Goal: Information Seeking & Learning: Learn about a topic

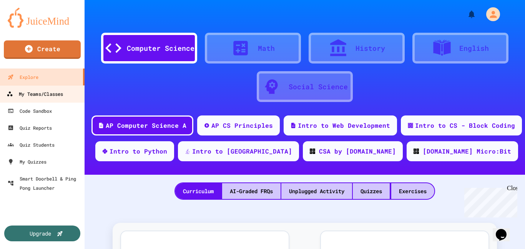
click at [38, 99] on link "My Teams/Classes" at bounding box center [42, 93] width 87 height 17
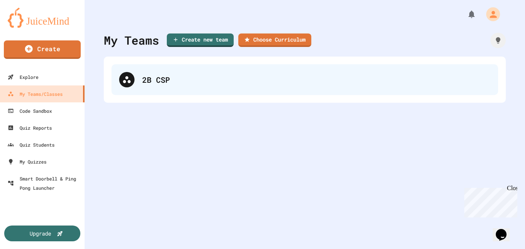
click at [260, 88] on div "2B CSP" at bounding box center [304, 79] width 387 height 31
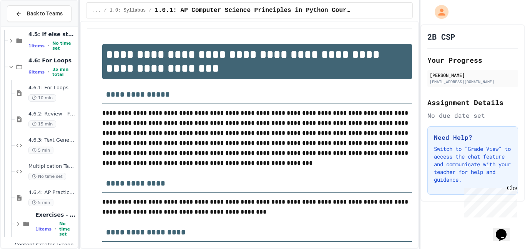
scroll to position [186, 0]
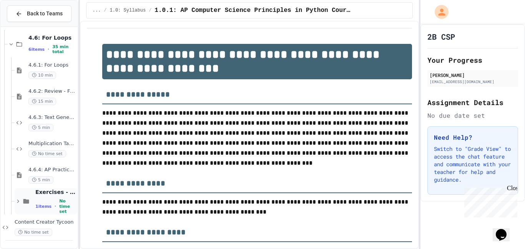
click at [25, 203] on icon at bounding box center [26, 200] width 9 height 7
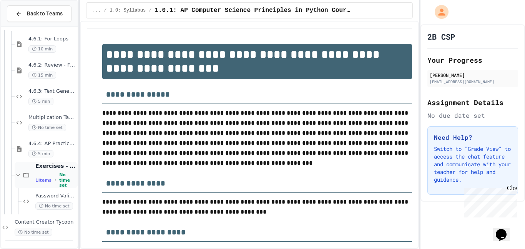
click at [42, 181] on span "1 items" at bounding box center [43, 180] width 16 height 5
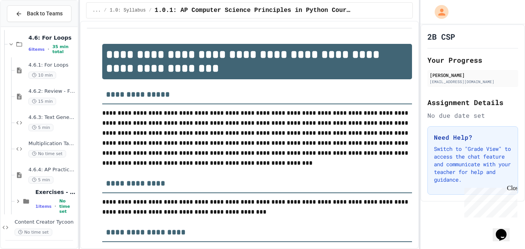
scroll to position [177, 0]
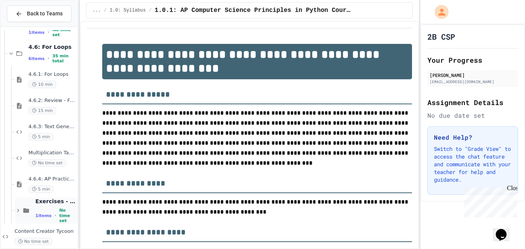
click at [33, 201] on div "Exercises - For Loops 1 items • No time set" at bounding box center [46, 210] width 63 height 26
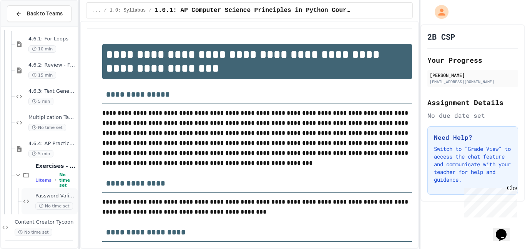
click at [43, 201] on div "Password Validator No time set" at bounding box center [55, 200] width 41 height 17
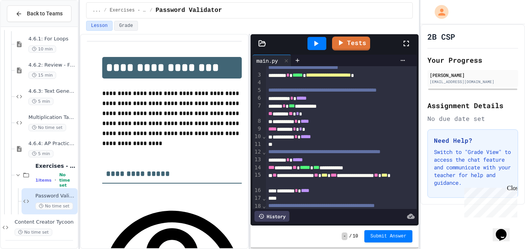
scroll to position [122, 0]
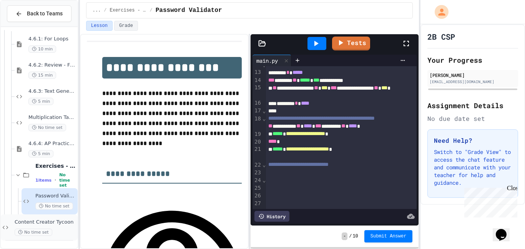
click at [25, 228] on span "No time set" at bounding box center [34, 231] width 38 height 7
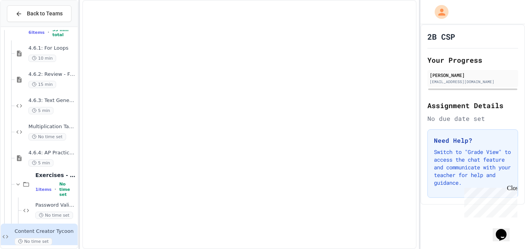
scroll to position [212, 0]
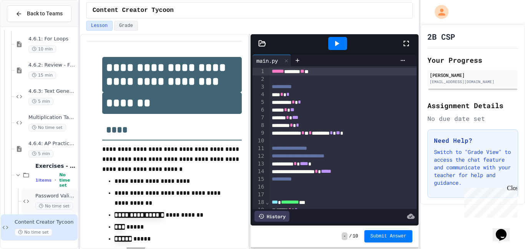
click at [41, 208] on span "No time set" at bounding box center [54, 205] width 38 height 7
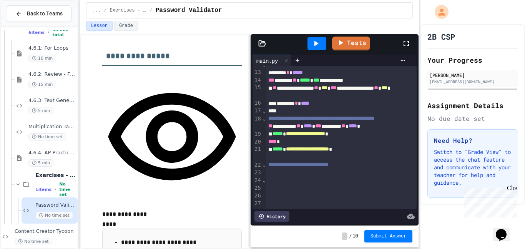
scroll to position [119, 0]
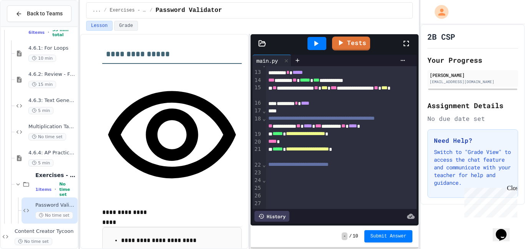
click at [314, 44] on icon at bounding box center [315, 43] width 9 height 9
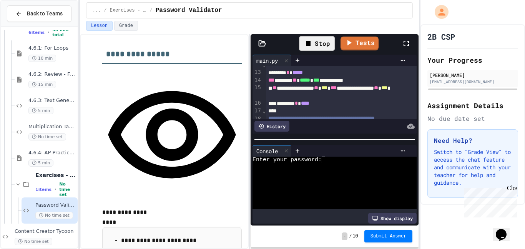
click at [343, 164] on div at bounding box center [330, 166] width 156 height 7
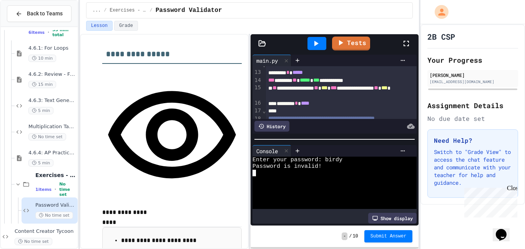
click at [315, 36] on div at bounding box center [317, 43] width 27 height 21
click at [322, 41] on div at bounding box center [316, 43] width 19 height 13
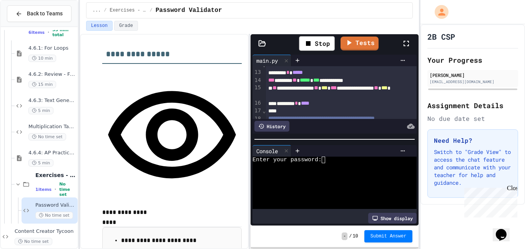
click at [342, 165] on div at bounding box center [330, 166] width 156 height 7
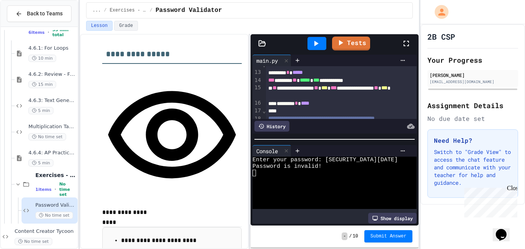
click at [319, 37] on div at bounding box center [316, 43] width 19 height 13
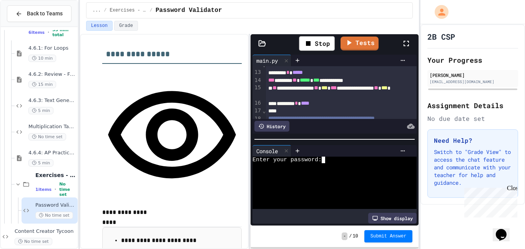
click at [351, 170] on div at bounding box center [330, 172] width 156 height 7
type textarea "*"
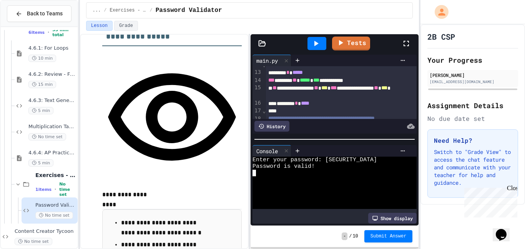
scroll to position [139, 0]
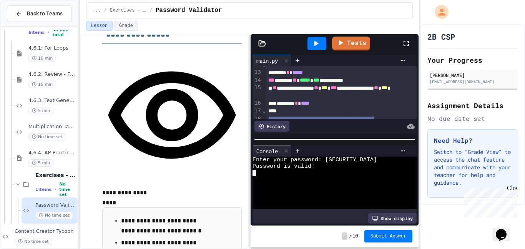
click at [313, 45] on icon at bounding box center [315, 43] width 9 height 9
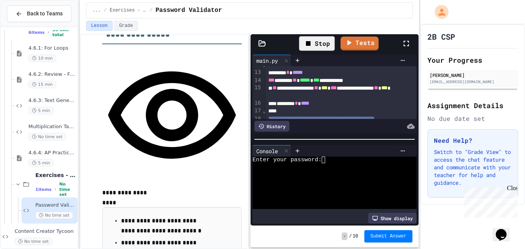
click at [371, 158] on div "Enter your password:" at bounding box center [330, 159] width 156 height 7
type textarea "*"
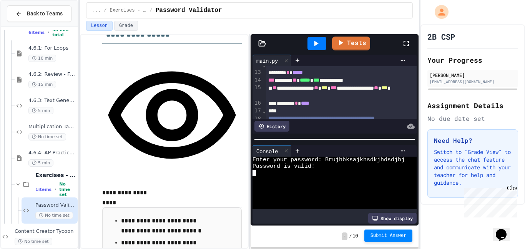
click at [397, 232] on span "Submit Answer" at bounding box center [388, 235] width 36 height 6
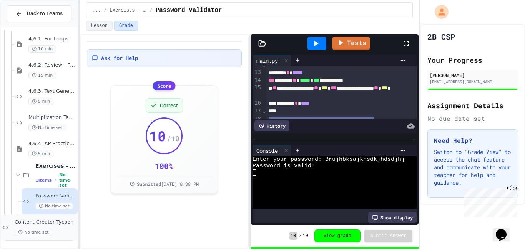
click at [51, 222] on span "Content Creator Tycoon" at bounding box center [45, 222] width 61 height 7
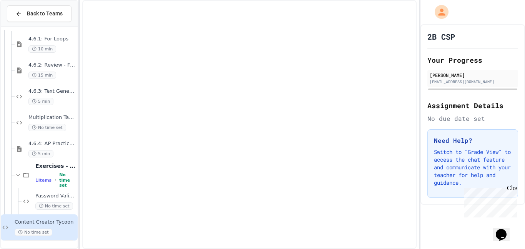
scroll to position [203, 0]
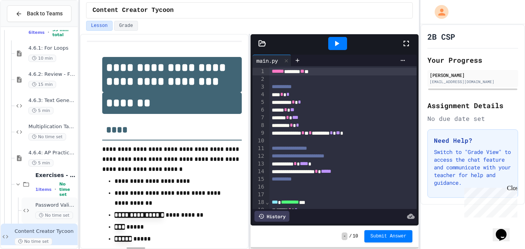
click at [32, 200] on div "Password Validator No time set" at bounding box center [50, 210] width 56 height 26
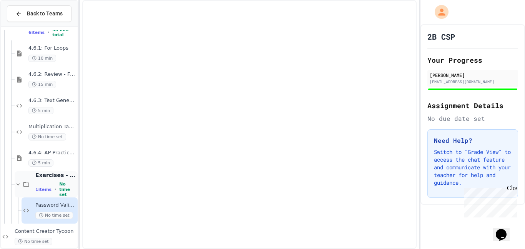
click at [37, 189] on span "1 items" at bounding box center [43, 189] width 16 height 5
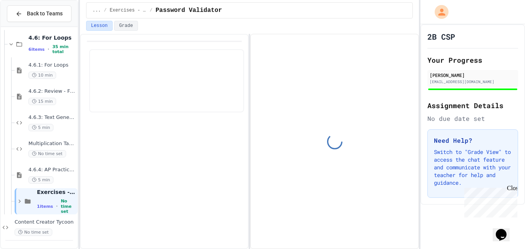
scroll to position [177, 0]
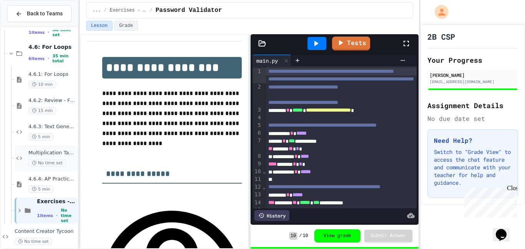
click at [37, 161] on span "No time set" at bounding box center [47, 162] width 38 height 7
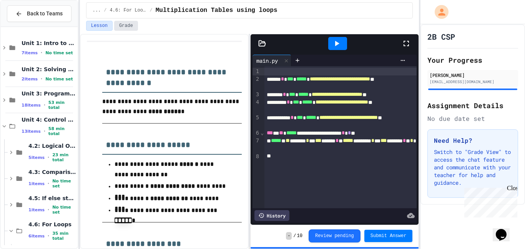
click at [130, 28] on button "Grade" at bounding box center [126, 26] width 24 height 10
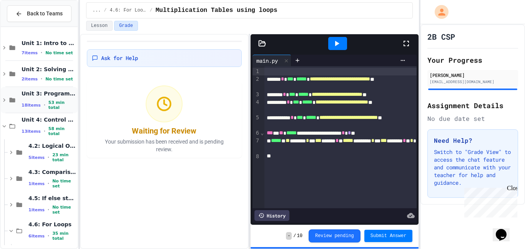
click at [5, 97] on icon at bounding box center [4, 99] width 7 height 7
click at [38, 66] on span "Unit 2: Solving Problems in Computer Science" at bounding box center [49, 69] width 55 height 7
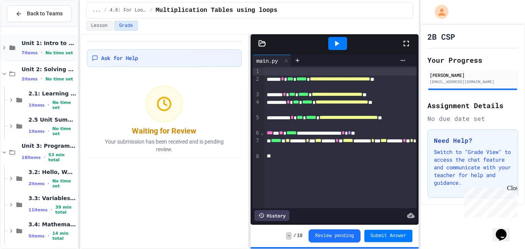
click at [37, 51] on div "7 items • No time set" at bounding box center [49, 53] width 55 height 6
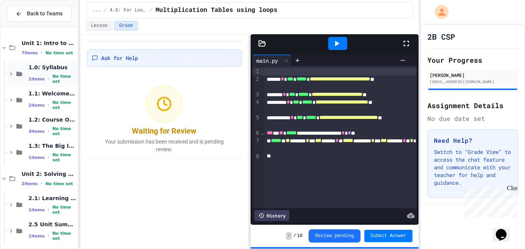
click at [53, 83] on div "1.0: Syllabus 1 items • No time set" at bounding box center [43, 74] width 70 height 26
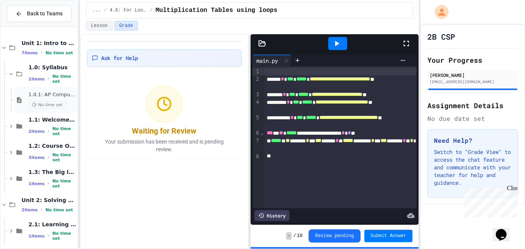
click at [53, 95] on span "1.0.1: AP Computer Science Principles in Python Course Syllabus" at bounding box center [52, 94] width 48 height 7
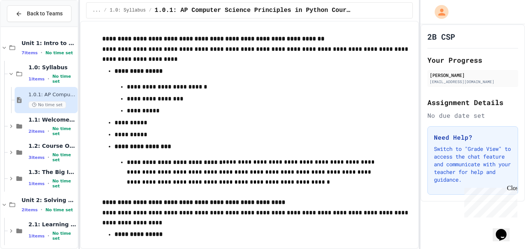
scroll to position [2985, 0]
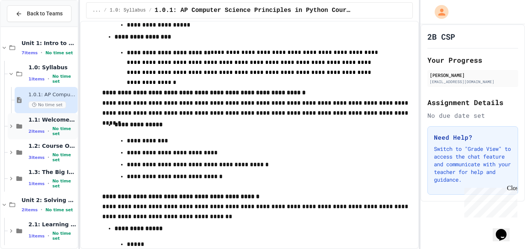
click at [22, 128] on icon at bounding box center [20, 126] width 6 height 5
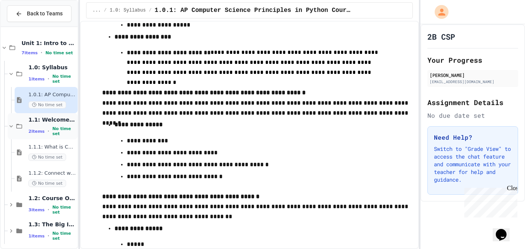
click at [40, 132] on span "2 items" at bounding box center [36, 131] width 16 height 5
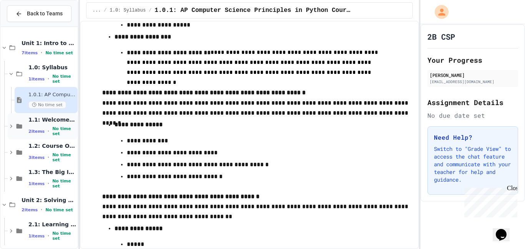
click at [41, 132] on span "2 items" at bounding box center [36, 131] width 16 height 5
